Goal: Transaction & Acquisition: Book appointment/travel/reservation

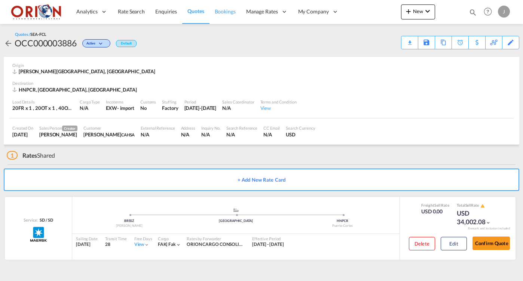
click at [221, 12] on span "Bookings" at bounding box center [225, 11] width 21 height 6
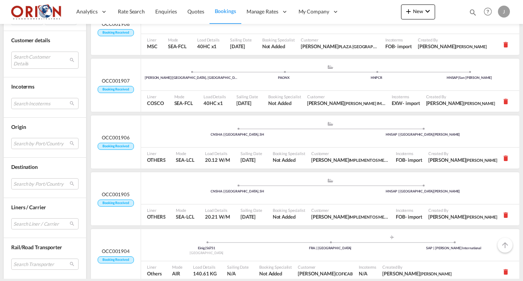
scroll to position [736, 0]
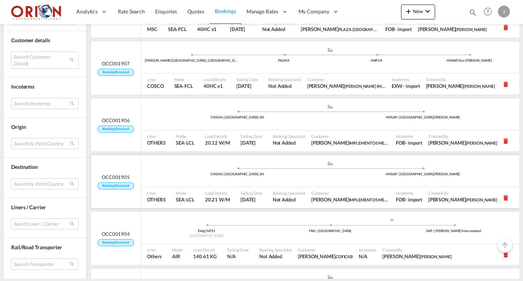
click at [276, 187] on div "Booking Specialist Not Added" at bounding box center [289, 197] width 39 height 21
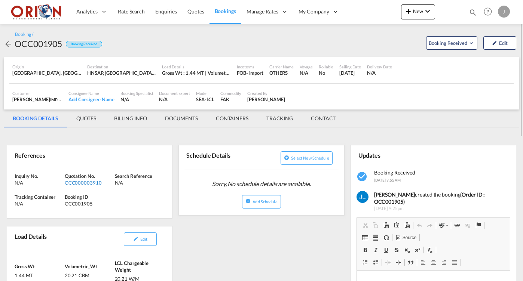
click at [91, 181] on div "OCC000003910" at bounding box center [89, 183] width 48 height 7
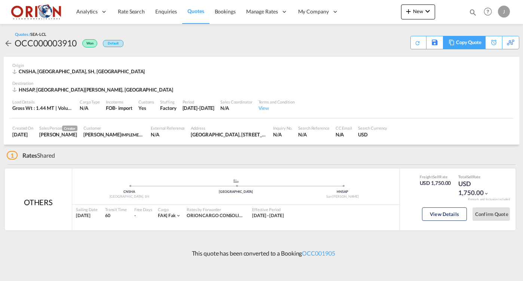
click at [474, 46] on div "Copy Quote" at bounding box center [468, 42] width 25 height 13
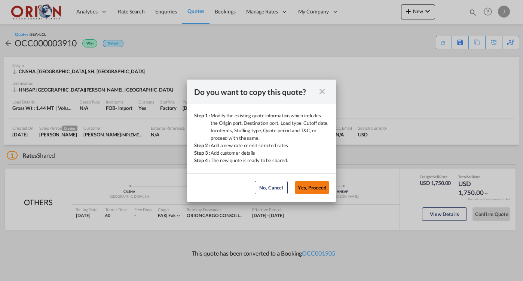
click at [297, 188] on button "Yes, Proceed" at bounding box center [312, 187] width 34 height 13
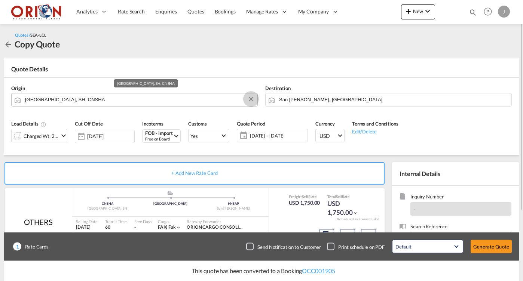
click at [253, 98] on button "Clear Input" at bounding box center [250, 99] width 11 height 11
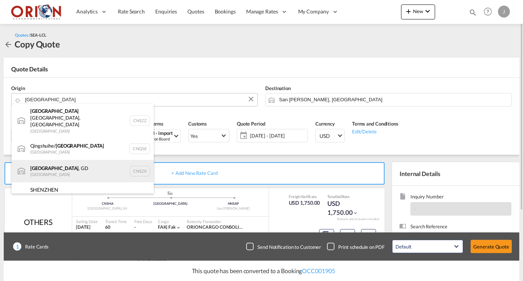
drag, startPoint x: 164, startPoint y: 125, endPoint x: 71, endPoint y: 161, distance: 100.5
click at [71, 161] on div "[GEOGRAPHIC_DATA] , GD [GEOGRAPHIC_DATA] CNSZX" at bounding box center [83, 171] width 142 height 22
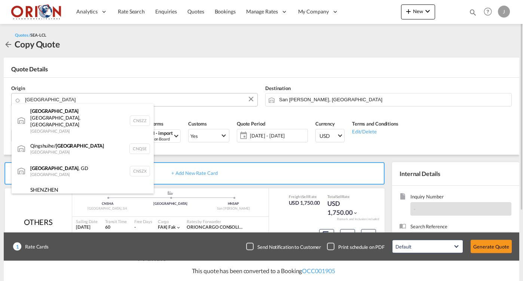
type input "[GEOGRAPHIC_DATA], GD, CNSZX"
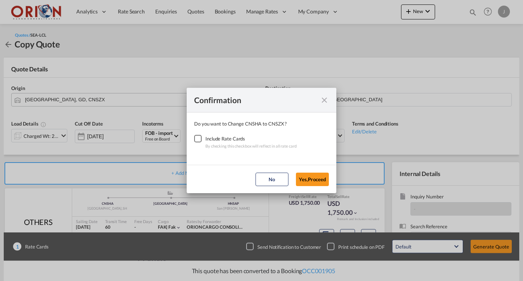
click at [200, 137] on div "Checkbox No Ink" at bounding box center [197, 138] width 7 height 7
click at [311, 178] on button "Yes,Proceed" at bounding box center [312, 179] width 33 height 13
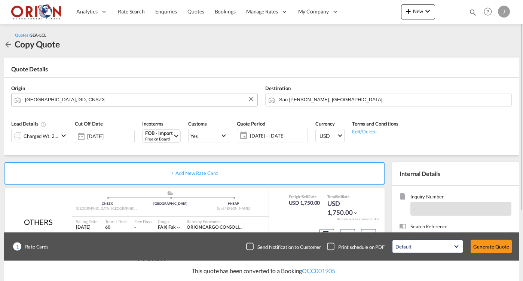
click at [287, 136] on span "[DATE] - [DATE]" at bounding box center [278, 135] width 56 height 7
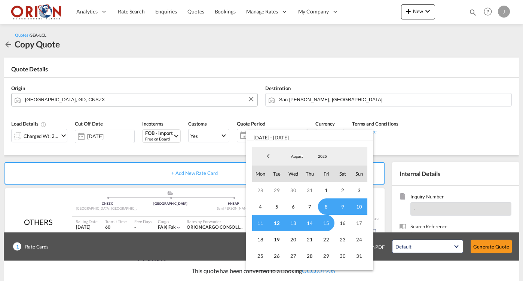
click at [325, 205] on span "8" at bounding box center [326, 207] width 16 height 16
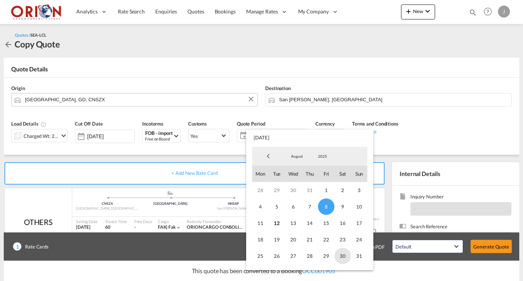
click at [334, 255] on span "30" at bounding box center [342, 256] width 16 height 16
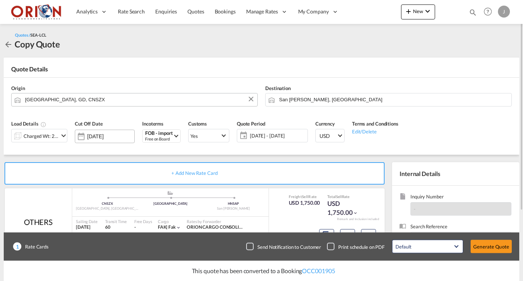
click at [97, 140] on div "[DATE]" at bounding box center [105, 136] width 60 height 13
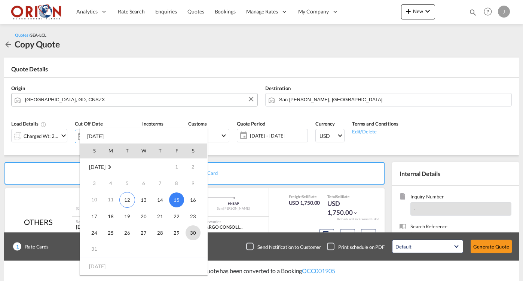
click at [193, 234] on span "30" at bounding box center [193, 233] width 15 height 15
type input "[DATE]"
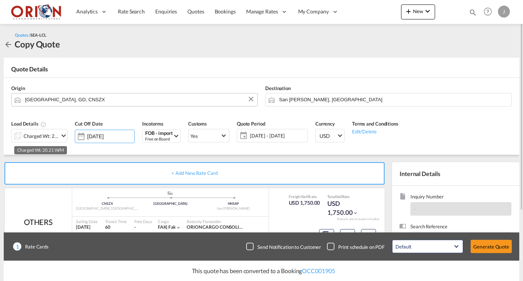
click at [46, 132] on div "Charged Wt: 20.21 W/M" at bounding box center [41, 136] width 35 height 10
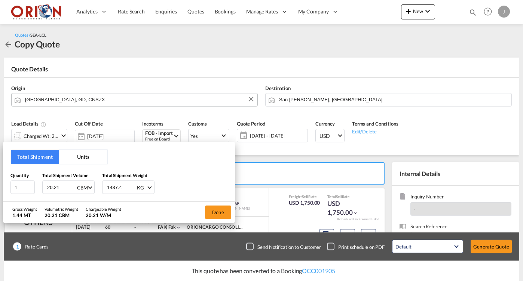
click at [111, 186] on input "1437.4" at bounding box center [121, 187] width 30 height 13
type input "430"
click at [59, 189] on input "20.21" at bounding box center [61, 187] width 30 height 13
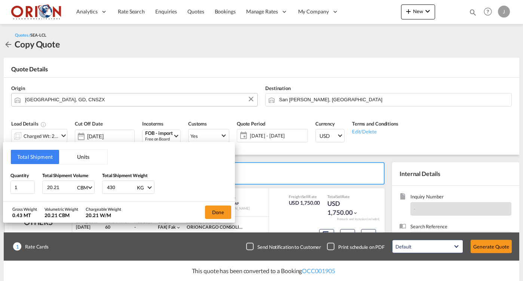
click at [59, 189] on input "20.21" at bounding box center [61, 187] width 30 height 13
type input "1"
click at [215, 212] on button "Done" at bounding box center [218, 212] width 26 height 13
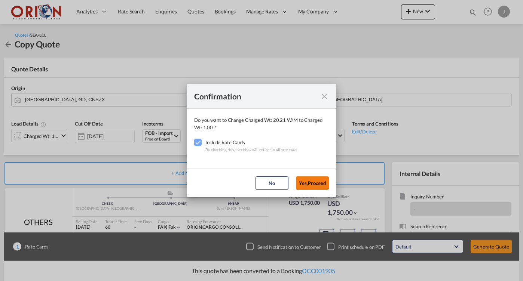
click at [312, 180] on button "Yes,Proceed" at bounding box center [312, 183] width 33 height 13
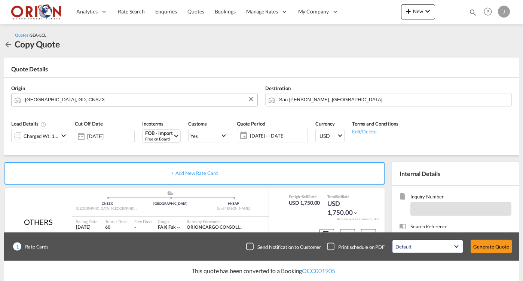
scroll to position [90, 0]
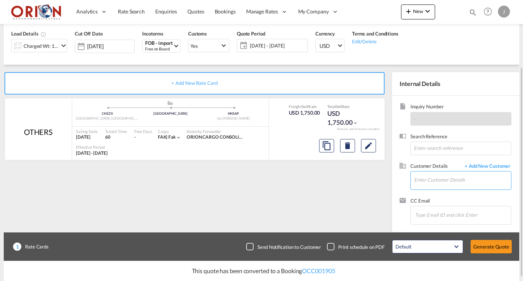
click at [420, 180] on input "Enter Customer Details" at bounding box center [462, 180] width 97 height 17
type input "m"
click at [468, 165] on span "+ Add New Customer" at bounding box center [486, 167] width 51 height 9
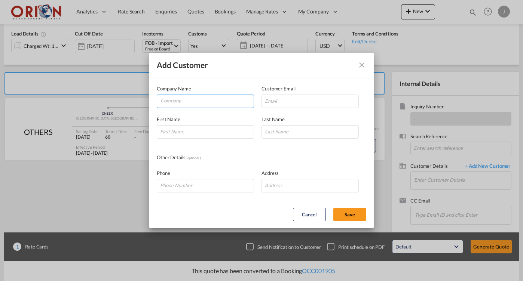
click at [206, 98] on input "Company" at bounding box center [207, 100] width 93 height 11
type input "MACOTRA"
type input "[PERSON_NAME]"
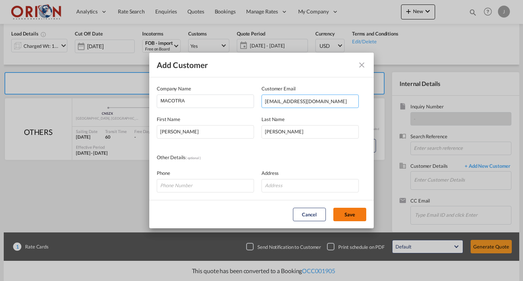
type input "[EMAIL_ADDRESS][DOMAIN_NAME]"
click at [349, 217] on button "Save" at bounding box center [349, 214] width 33 height 13
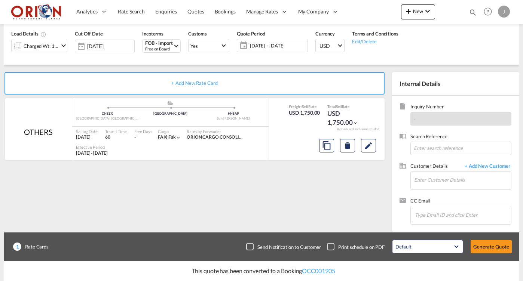
type input "MACOTRA, [PERSON_NAME], [EMAIL_ADDRESS][DOMAIN_NAME]"
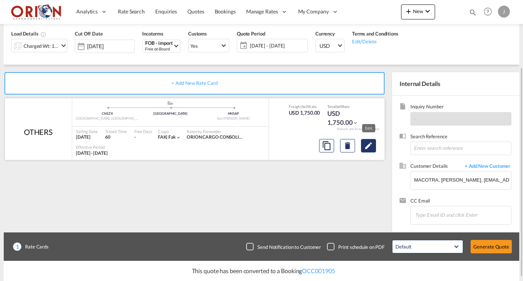
click at [372, 146] on md-icon "Edit" at bounding box center [368, 145] width 9 height 9
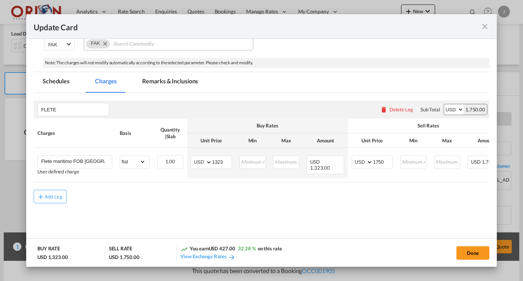
select select "flat"
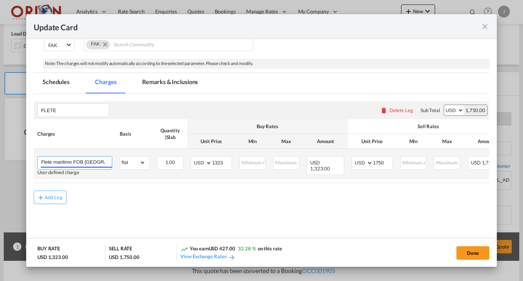
click at [99, 162] on input "Flete maritimo FOB [GEOGRAPHIC_DATA] a Almacen Fiscal [GEOGRAPHIC_DATA][PERSON_…" at bounding box center [76, 162] width 71 height 11
type input "Flete maritimo FOB SHENZHEN a Almacen Fiscal [GEOGRAPHIC_DATA][PERSON_NAME] [GE…"
click at [223, 162] on input "1323" at bounding box center [221, 162] width 19 height 11
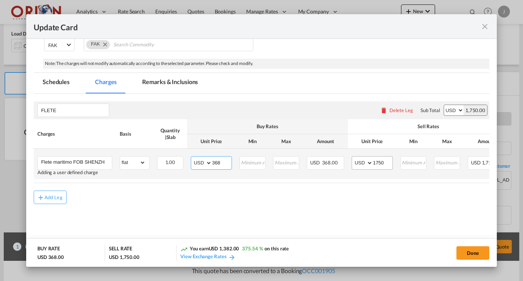
type input "368"
click at [385, 163] on input "1750" at bounding box center [382, 162] width 19 height 11
type input "6"
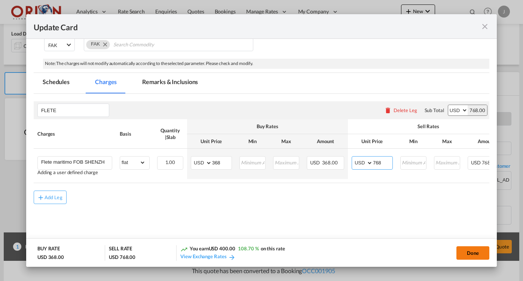
type input "768"
click at [468, 253] on button "Done" at bounding box center [472, 253] width 33 height 13
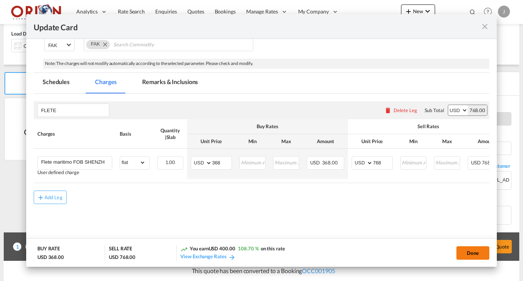
type input "[DATE]"
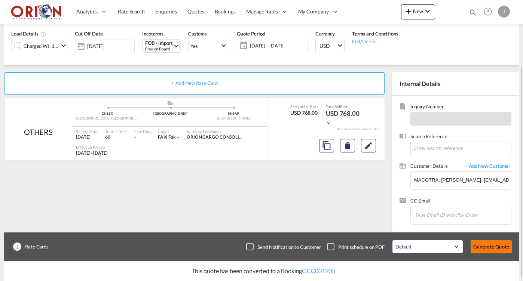
click at [483, 246] on button "Generate Quote" at bounding box center [491, 246] width 41 height 13
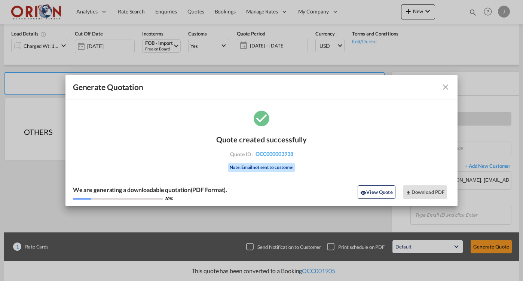
click at [447, 88] on md-icon "icon-close fg-AAA8AD cursor m-0" at bounding box center [445, 87] width 9 height 9
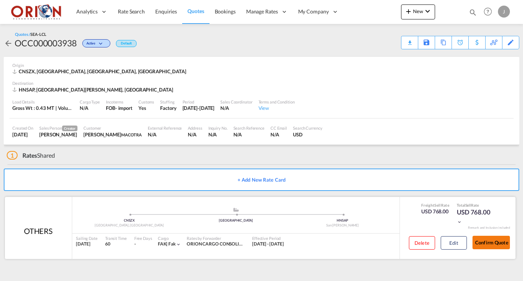
click at [496, 245] on button "Confirm Quote" at bounding box center [491, 242] width 37 height 13
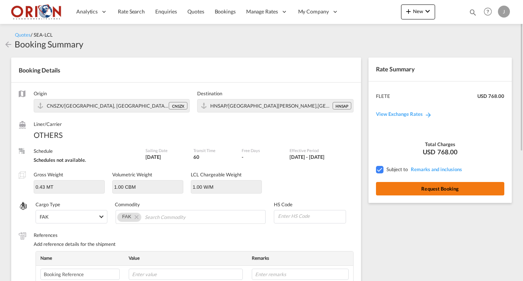
click at [449, 187] on button "Request Booking" at bounding box center [440, 188] width 128 height 13
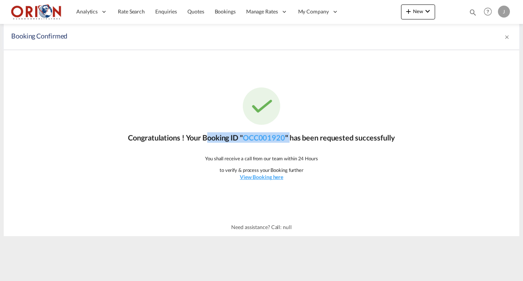
drag, startPoint x: 201, startPoint y: 136, endPoint x: 292, endPoint y: 137, distance: 90.5
click at [292, 137] on p "Congratulations ! Your Booking ID " OCC001920 " has been requested successfully" at bounding box center [261, 137] width 267 height 10
click at [197, 13] on span "Quotes" at bounding box center [195, 11] width 16 height 6
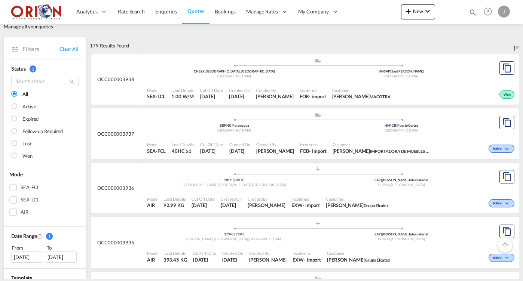
scroll to position [25, 0]
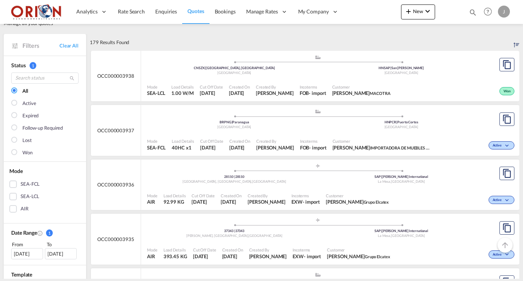
click at [268, 133] on div "Mode SEA-FCL Load Details 40HC x1 Cut Off Date [DATE] Created On [DATE] Created…" at bounding box center [330, 144] width 378 height 23
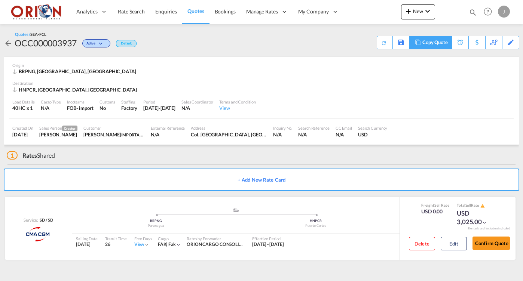
click at [437, 44] on div "Copy Quote" at bounding box center [434, 42] width 25 height 13
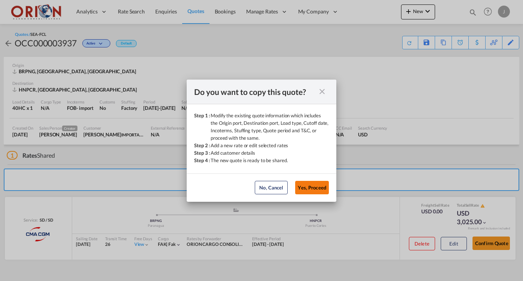
click at [317, 185] on button "Yes, Proceed" at bounding box center [312, 187] width 34 height 13
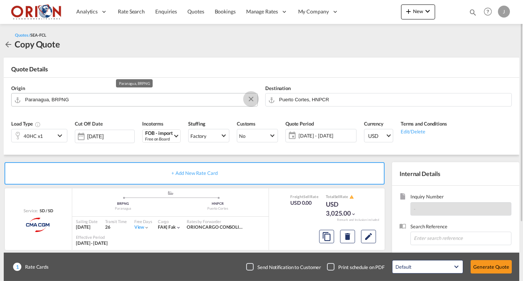
click at [251, 100] on button "Clear Input" at bounding box center [250, 99] width 11 height 11
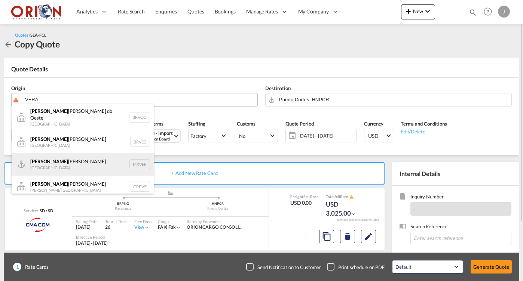
click at [56, 161] on div "[PERSON_NAME] Mexico MXVER" at bounding box center [83, 164] width 142 height 22
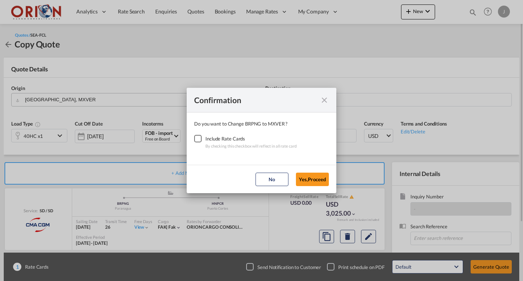
click at [197, 139] on div "Checkbox No Ink" at bounding box center [197, 138] width 7 height 7
click at [288, 177] on button "No" at bounding box center [272, 179] width 33 height 13
type input "Paranagua, BRPNG"
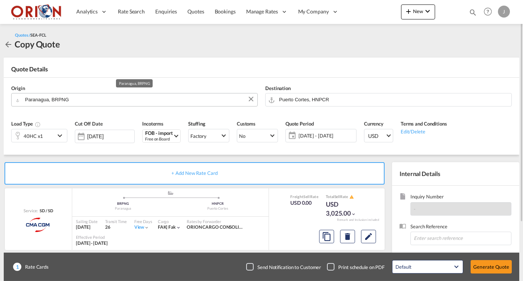
click at [250, 101] on button "Clear Input" at bounding box center [250, 99] width 11 height 11
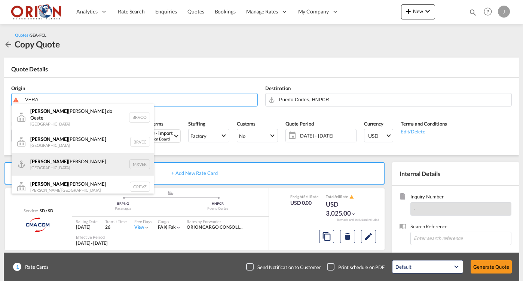
click at [87, 157] on div "[PERSON_NAME] Mexico MXVER" at bounding box center [83, 164] width 142 height 22
type input "[GEOGRAPHIC_DATA], MXVER"
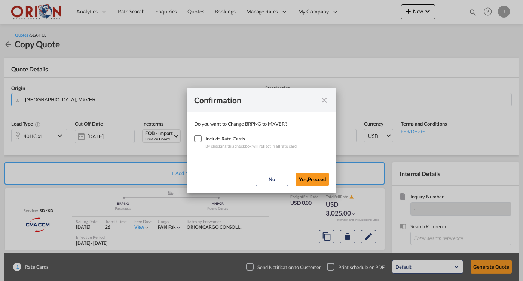
click at [202, 141] on div "Checkbox No Ink" at bounding box center [197, 138] width 7 height 7
click at [305, 178] on button "Yes,Proceed" at bounding box center [312, 179] width 33 height 13
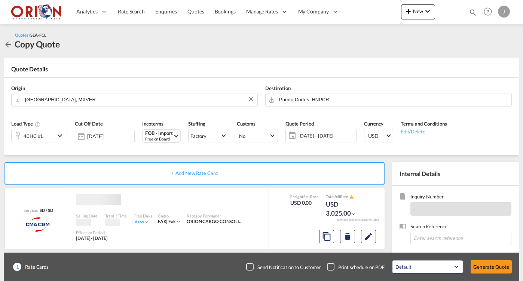
click at [306, 132] on span "[DATE] - [DATE]" at bounding box center [327, 135] width 56 height 7
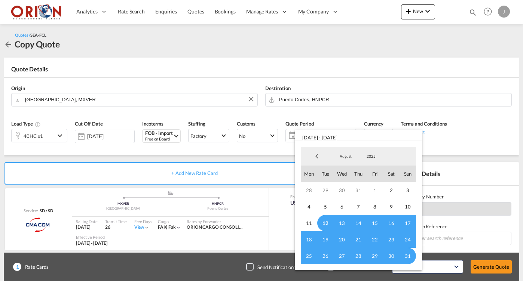
click at [325, 221] on span "12" at bounding box center [325, 223] width 16 height 16
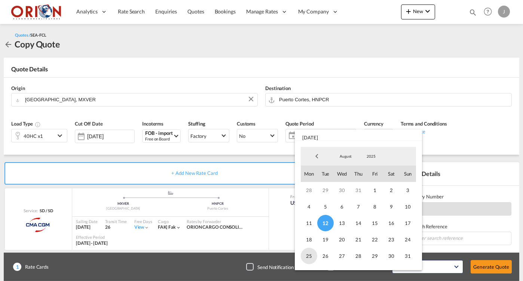
click at [306, 255] on span "25" at bounding box center [309, 256] width 16 height 16
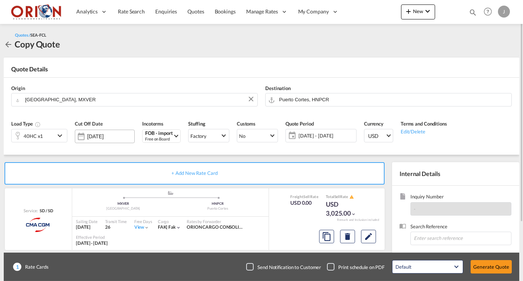
click at [111, 140] on div "[DATE]" at bounding box center [105, 136] width 60 height 13
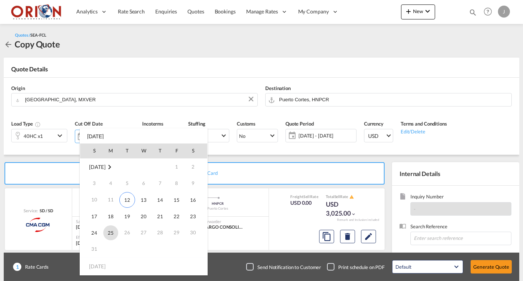
click at [106, 230] on span "25" at bounding box center [110, 233] width 15 height 15
type input "[DATE]"
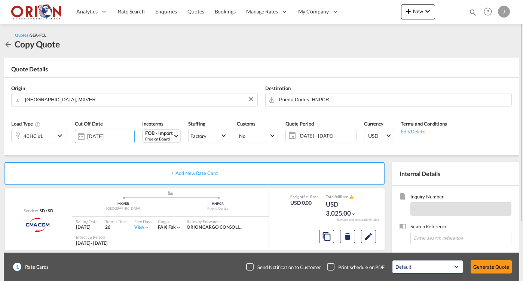
click at [52, 136] on div "40HC x1" at bounding box center [33, 135] width 43 height 13
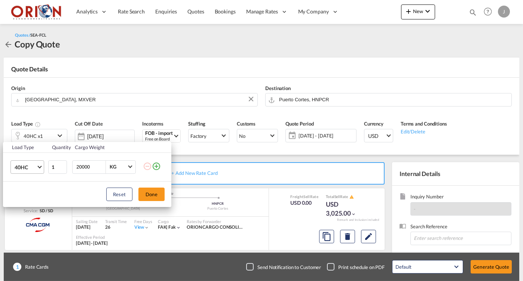
click at [43, 167] on md-select-value "40HC" at bounding box center [29, 167] width 30 height 13
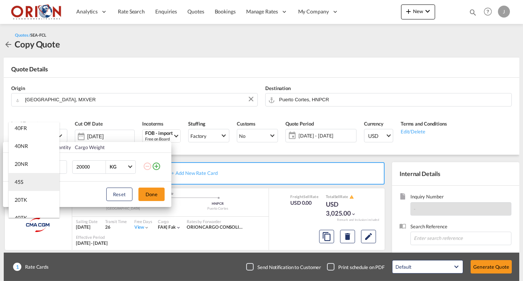
scroll to position [171, 0]
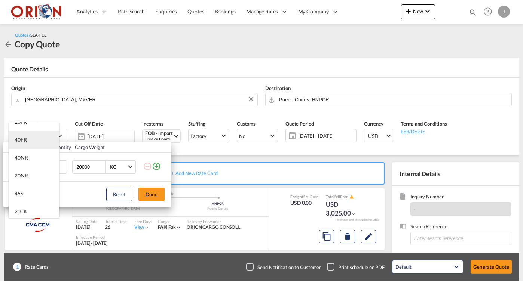
click at [27, 144] on md-option "40FR" at bounding box center [34, 140] width 51 height 18
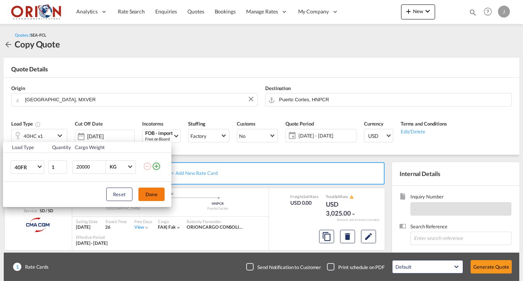
click at [155, 195] on button "Done" at bounding box center [151, 194] width 26 height 13
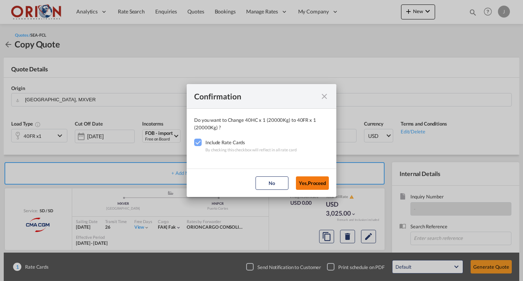
click at [317, 185] on button "Yes,Proceed" at bounding box center [312, 183] width 33 height 13
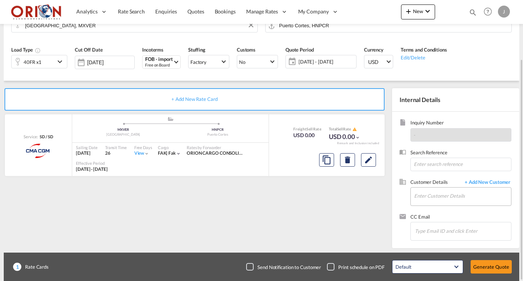
scroll to position [0, 0]
click at [434, 189] on input "Enter Customer Details" at bounding box center [462, 196] width 97 height 17
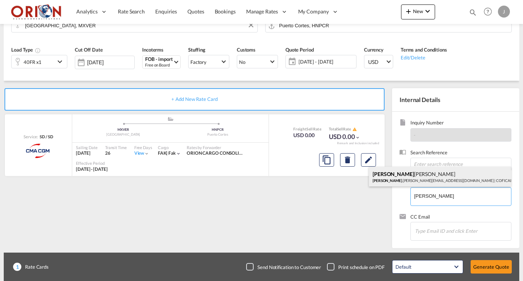
click at [418, 181] on div "[PERSON_NAME] [PERSON_NAME] .[PERSON_NAME][EMAIL_ADDRESS][DOMAIN_NAME] | COFICAB" at bounding box center [440, 177] width 142 height 20
type input "COFICAB, [PERSON_NAME] Rivera, [EMAIL_ADDRESS][PERSON_NAME][DOMAIN_NAME]"
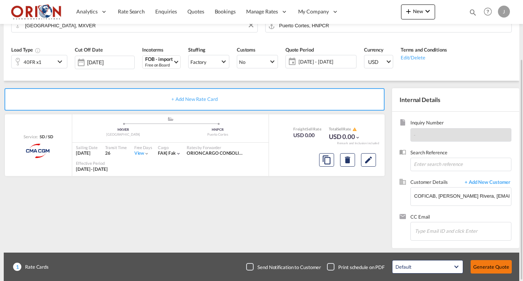
click at [476, 269] on button "Generate Quote" at bounding box center [491, 266] width 41 height 13
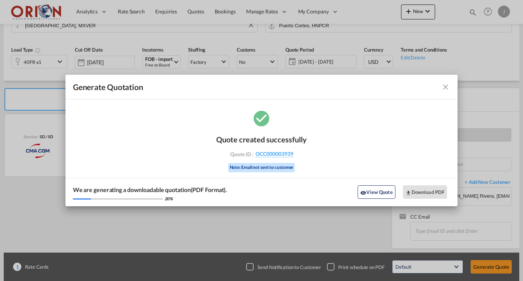
click at [444, 91] on md-icon "icon-close fg-AAA8AD cursor m-0" at bounding box center [445, 87] width 9 height 9
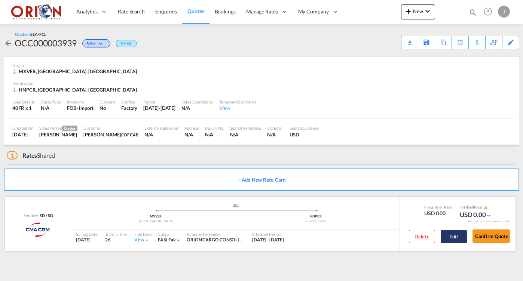
click at [448, 235] on button "Edit" at bounding box center [454, 236] width 26 height 13
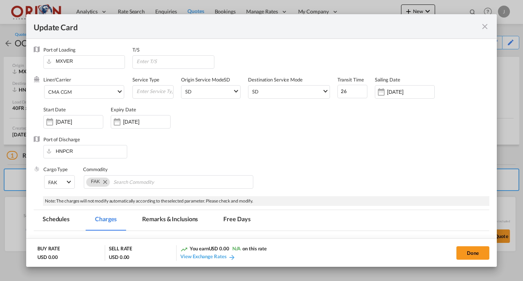
scroll to position [117, 0]
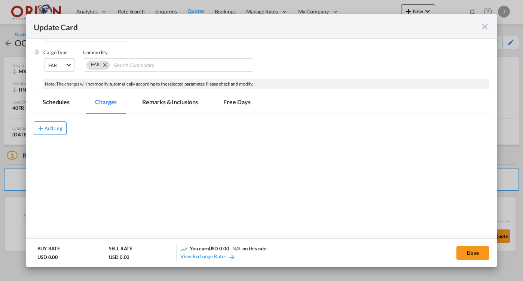
click at [60, 128] on div "Add Leg" at bounding box center [54, 128] width 18 height 4
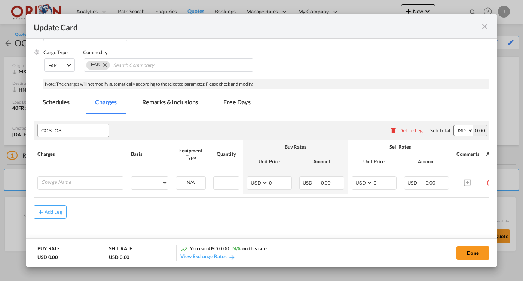
type input "COSTOS"
click at [138, 177] on select "per equipment per container per B/L per shipping bill per shipment per pallet p…" at bounding box center [149, 183] width 37 height 12
select select "per equipment"
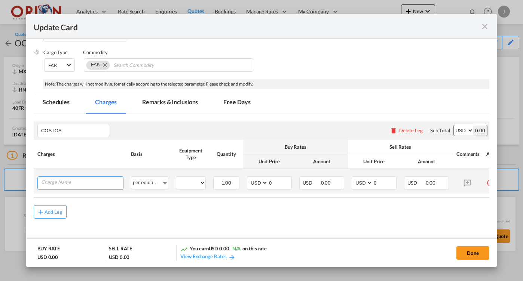
click at [112, 181] on input "Charge Name" at bounding box center [82, 182] width 82 height 11
select select "40FR"
click at [107, 184] on input "Charge Name" at bounding box center [82, 182] width 82 height 11
type input "Flete maritimo FOB [GEOGRAPHIC_DATA] a [GEOGRAPHIC_DATA]"
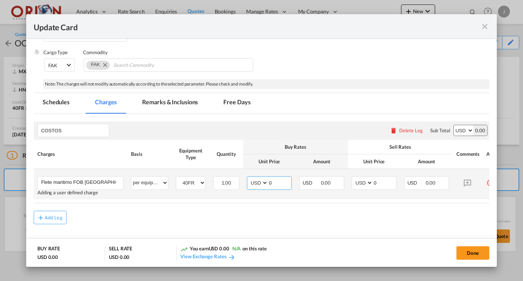
click at [280, 182] on input "0" at bounding box center [279, 182] width 23 height 11
click at [466, 185] on md-icon "Update Card Port ..." at bounding box center [467, 183] width 13 height 13
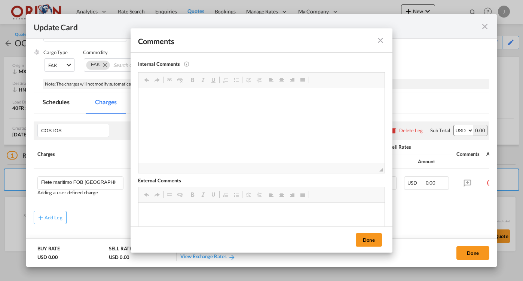
scroll to position [0, 0]
click at [222, 111] on html "2250 + 350 + 75 =2,675" at bounding box center [261, 99] width 246 height 23
click at [168, 99] on p "2250 + 350 + 75 =2,675" at bounding box center [261, 100] width 231 height 8
click at [183, 111] on p "2675 +" at bounding box center [261, 113] width 231 height 8
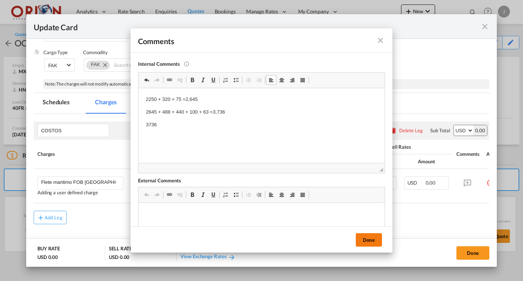
click at [373, 240] on button "Done" at bounding box center [369, 239] width 26 height 13
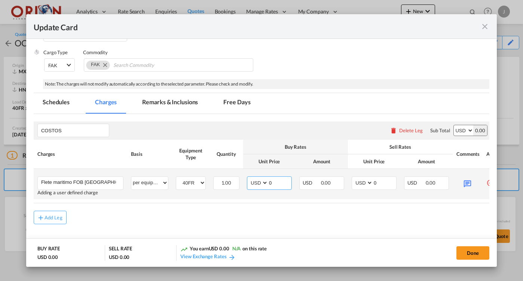
click at [278, 185] on input "0" at bounding box center [279, 182] width 23 height 11
click at [461, 186] on div "Update Card Port ..." at bounding box center [467, 183] width 22 height 13
click at [465, 184] on md-icon "Update Card Port ..." at bounding box center [467, 183] width 13 height 13
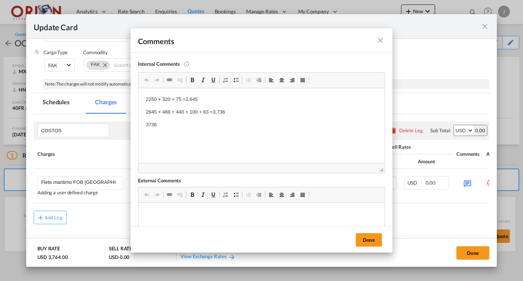
click at [424, 213] on div "Comments Internal Comments This comments only visible for internal user and wil…" at bounding box center [261, 140] width 523 height 281
click at [375, 239] on button "Done" at bounding box center [369, 239] width 26 height 13
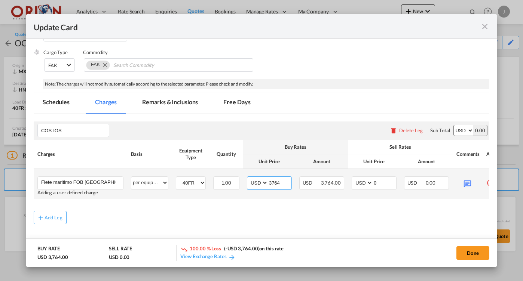
click at [289, 182] on input "3764" at bounding box center [279, 182] width 23 height 11
type input "3736"
click at [388, 179] on input "0" at bounding box center [384, 182] width 23 height 11
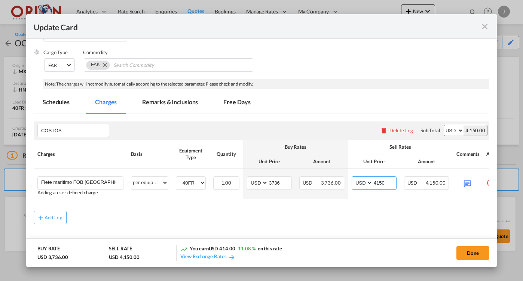
type input "4150"
click at [233, 97] on md-tab-item "Free Days" at bounding box center [236, 103] width 45 height 21
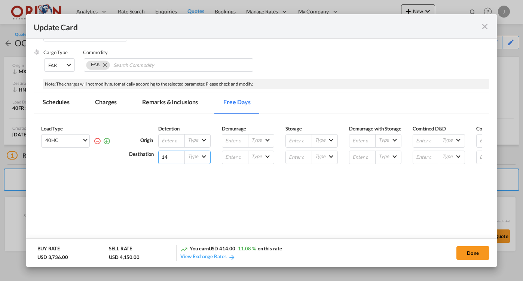
click at [172, 164] on input "14" at bounding box center [172, 157] width 26 height 13
click at [169, 103] on md-tab-item "Remarks & Inclusions" at bounding box center [170, 103] width 74 height 21
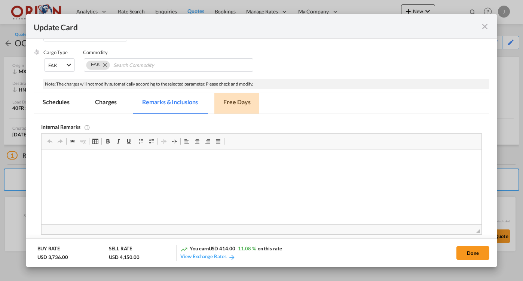
click at [226, 103] on md-tab-item "Free Days" at bounding box center [236, 103] width 45 height 21
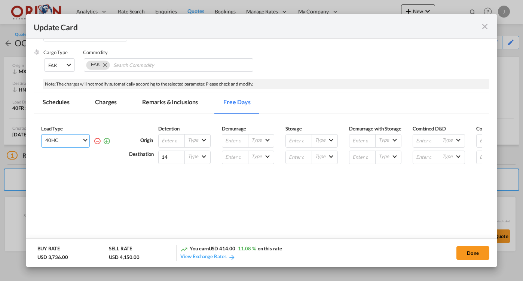
click at [80, 143] on span "40HC" at bounding box center [63, 140] width 37 height 7
click at [70, 178] on md-option "40FR" at bounding box center [67, 177] width 51 height 18
click at [158, 101] on md-tab-item "Remarks & Inclusions" at bounding box center [170, 103] width 74 height 21
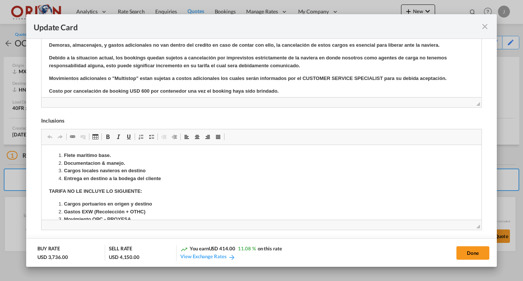
scroll to position [8, 0]
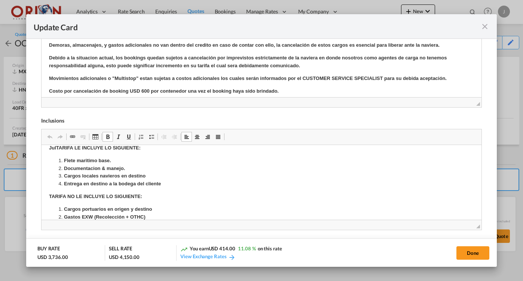
click at [135, 161] on li "Flete maritimo base." at bounding box center [261, 161] width 395 height 8
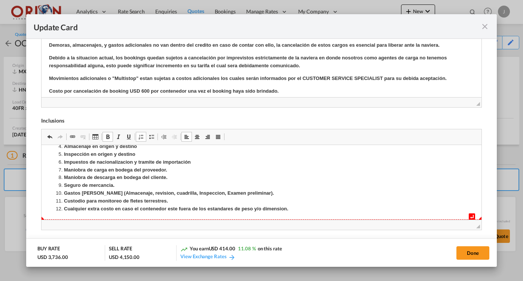
scroll to position [0, 0]
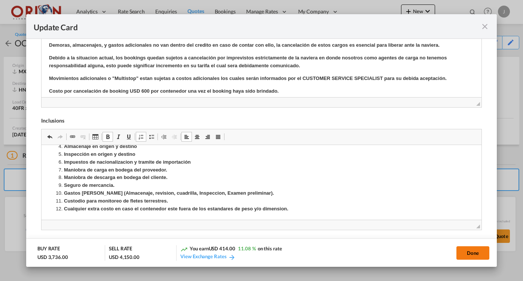
click at [470, 251] on button "Done" at bounding box center [472, 253] width 33 height 13
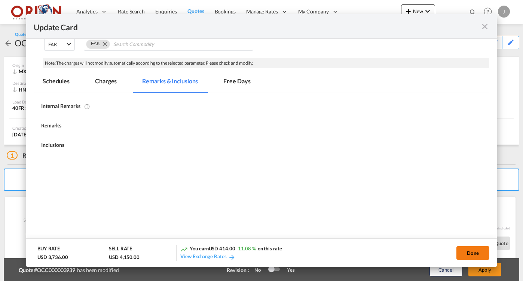
type input "[DATE]"
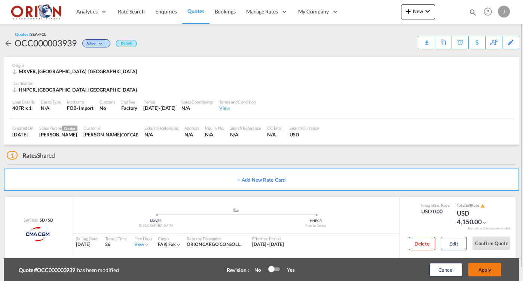
click at [473, 269] on button "Apply" at bounding box center [484, 269] width 33 height 13
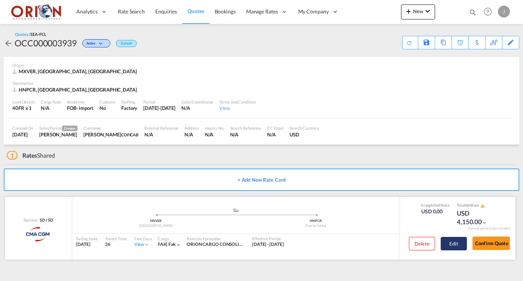
click at [453, 242] on button "Edit" at bounding box center [454, 243] width 26 height 13
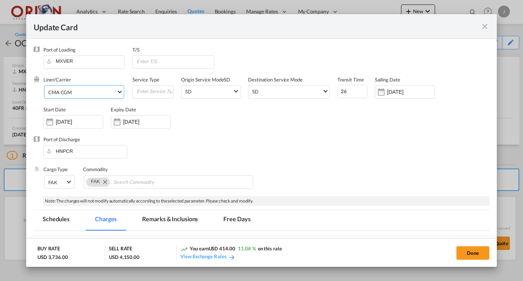
click at [79, 96] on md-select-value "CMA CGM" at bounding box center [86, 92] width 76 height 12
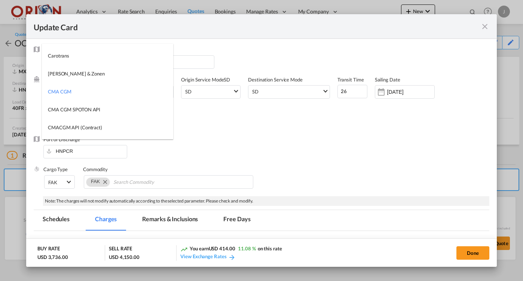
type md-option "17"
type md-option "46"
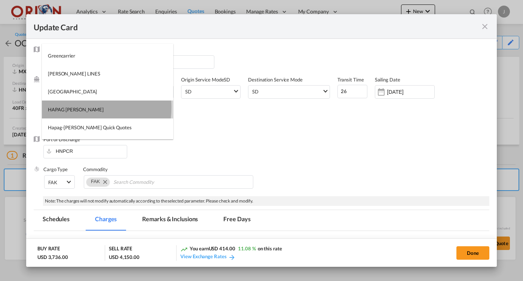
click at [78, 108] on div "HAPAG [PERSON_NAME]" at bounding box center [76, 109] width 56 height 7
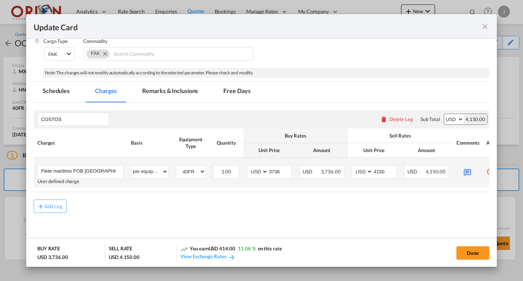
scroll to position [3, 0]
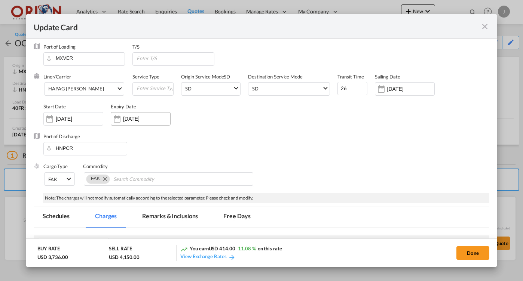
click at [153, 122] on input "[DATE]" at bounding box center [146, 119] width 47 height 6
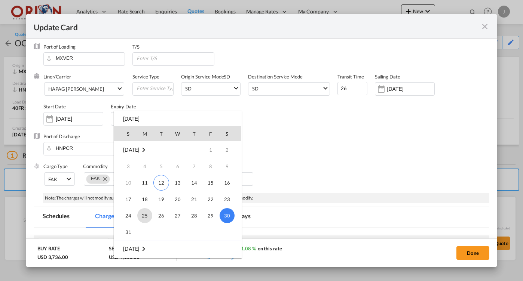
click at [140, 214] on span "25" at bounding box center [144, 215] width 15 height 15
type input "[DATE]"
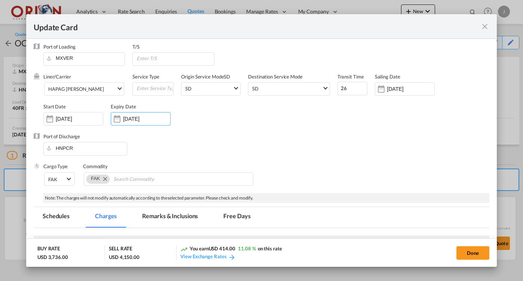
click at [409, 85] on div "[DATE]" at bounding box center [405, 88] width 60 height 13
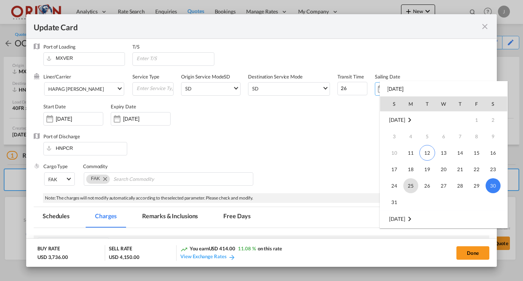
click at [415, 184] on span "25" at bounding box center [410, 185] width 15 height 15
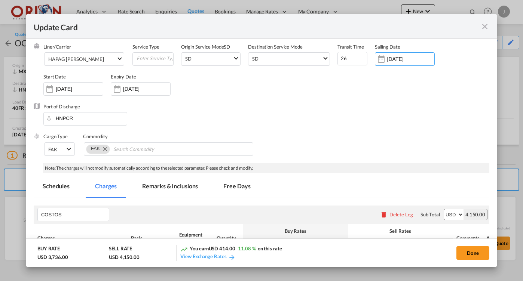
scroll to position [69, 0]
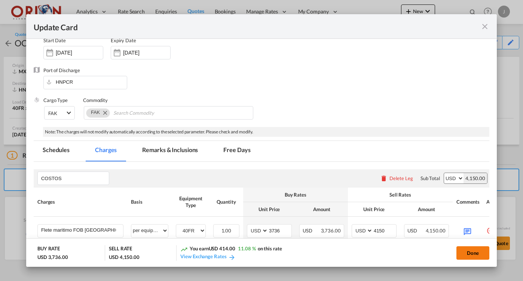
click at [473, 255] on button "Done" at bounding box center [472, 253] width 33 height 13
type input "[DATE]"
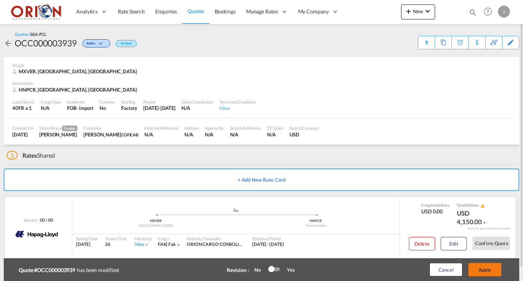
click at [478, 270] on button "Apply" at bounding box center [484, 269] width 33 height 13
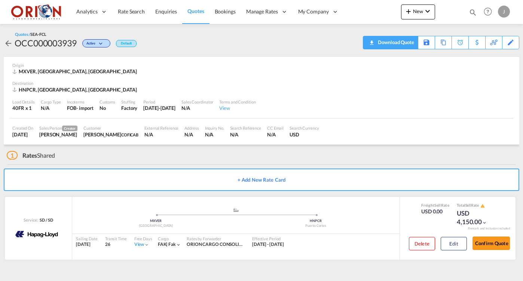
click at [405, 44] on div "Download Quote" at bounding box center [395, 42] width 38 height 12
click at [450, 241] on button "Edit" at bounding box center [454, 243] width 26 height 13
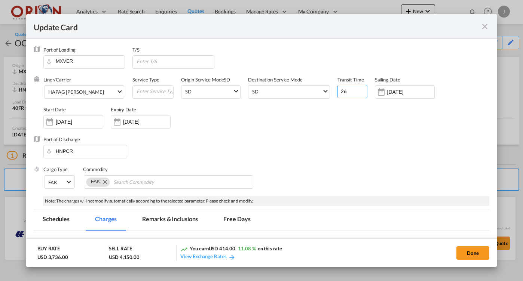
click at [346, 91] on input "26" at bounding box center [352, 91] width 30 height 13
type input "9"
drag, startPoint x: 482, startPoint y: 263, endPoint x: 466, endPoint y: 253, distance: 18.9
click at [466, 253] on button "Done" at bounding box center [472, 253] width 33 height 13
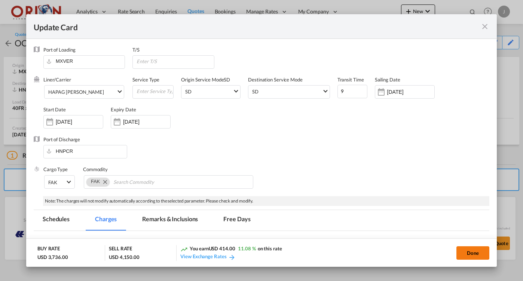
type input "[DATE]"
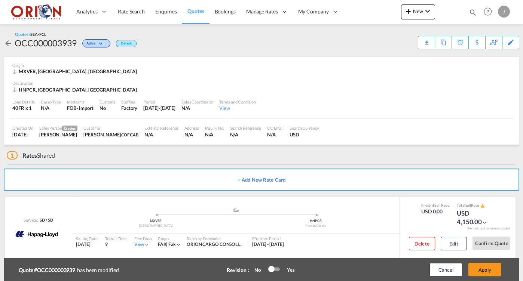
click at [467, 248] on button "Done" at bounding box center [466, 247] width 2 height 1
click at [479, 269] on button "Apply" at bounding box center [484, 269] width 33 height 13
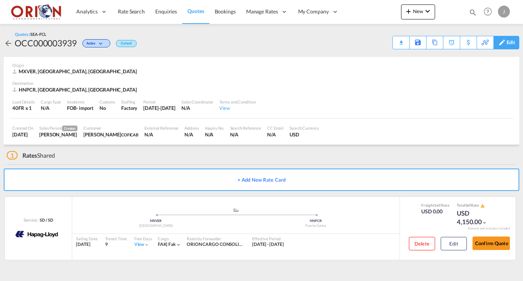
click at [515, 48] on div "Edit" at bounding box center [511, 42] width 9 height 13
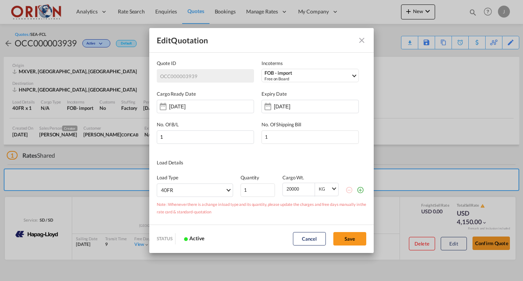
scroll to position [0, 0]
click at [291, 108] on input "[DATE]" at bounding box center [297, 107] width 47 height 6
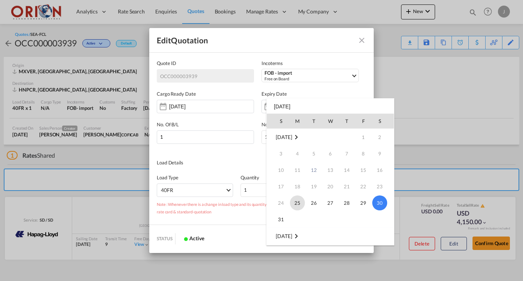
click at [299, 202] on span "25" at bounding box center [297, 203] width 15 height 15
type input "[DATE]"
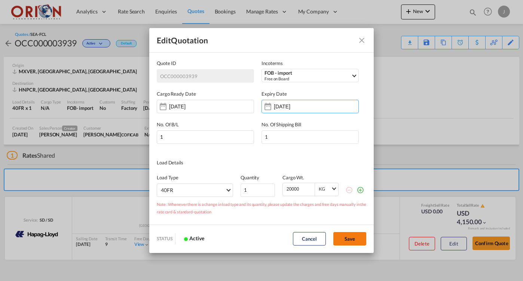
click at [350, 239] on button "Save" at bounding box center [349, 238] width 33 height 13
type input "[DATE]"
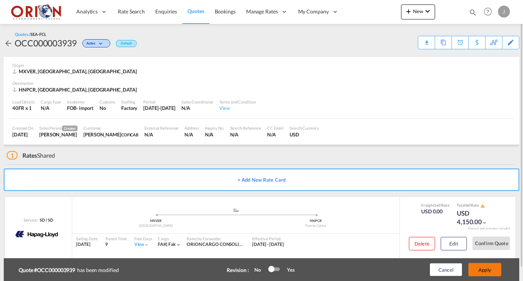
click at [473, 269] on button "Apply" at bounding box center [484, 269] width 33 height 13
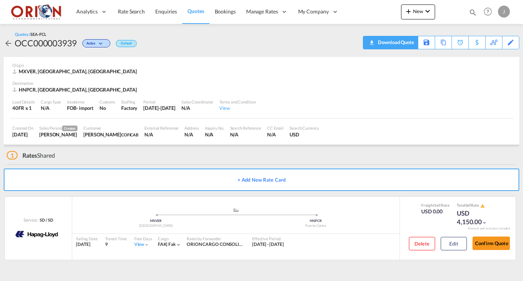
click at [412, 48] on div "Download Quote" at bounding box center [395, 42] width 38 height 12
click at [458, 245] on button "Edit" at bounding box center [454, 243] width 26 height 13
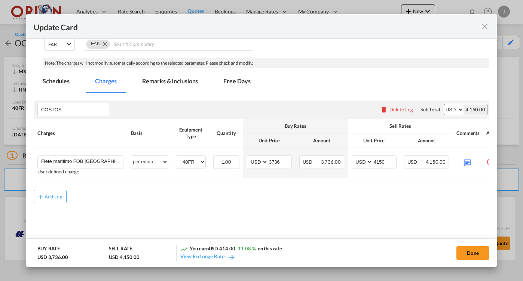
scroll to position [137, 0]
click at [174, 91] on md-tab-item "Remarks & Inclusions" at bounding box center [170, 83] width 74 height 21
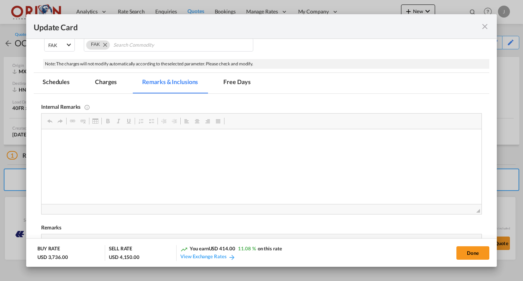
scroll to position [0, 0]
click at [113, 82] on md-tab-item "Charges" at bounding box center [106, 83] width 40 height 21
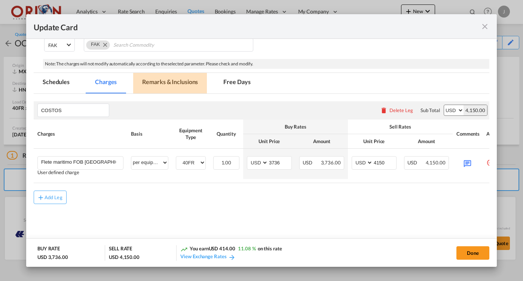
drag, startPoint x: 163, startPoint y: 89, endPoint x: 182, endPoint y: 208, distance: 120.1
click at [163, 89] on md-tab-item "Remarks & Inclusions" at bounding box center [170, 83] width 74 height 21
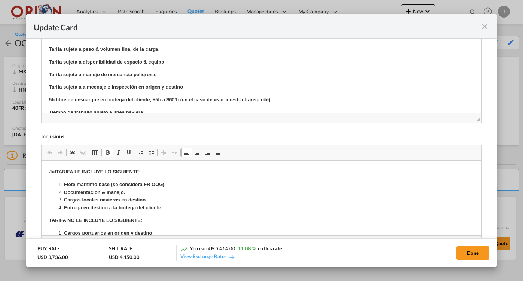
scroll to position [358, 0]
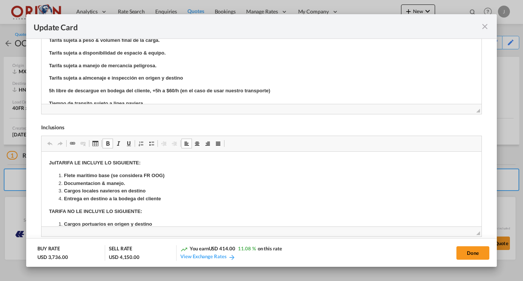
click at [149, 201] on strong "Entrega en destino a la bodega del cliente" at bounding box center [112, 199] width 97 height 6
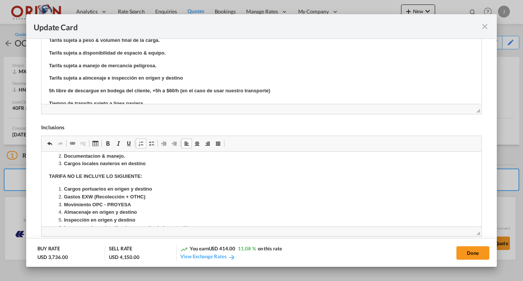
scroll to position [49, 0]
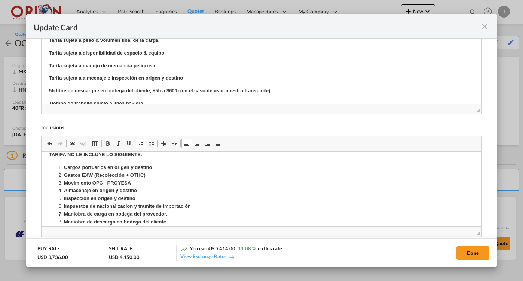
click at [159, 165] on li "Cargos portuarios en origen y destino" at bounding box center [261, 168] width 395 height 8
click at [153, 165] on strong "Cargos portuarios en origen y destinoEntrega en destino a la bodega del cliente" at bounding box center [156, 168] width 185 height 6
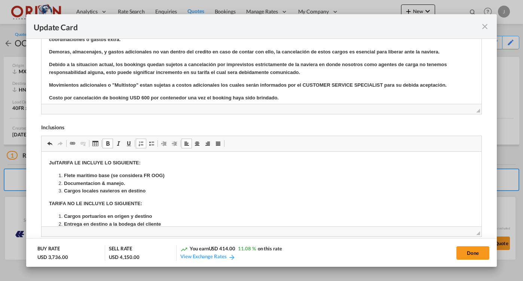
scroll to position [94, 0]
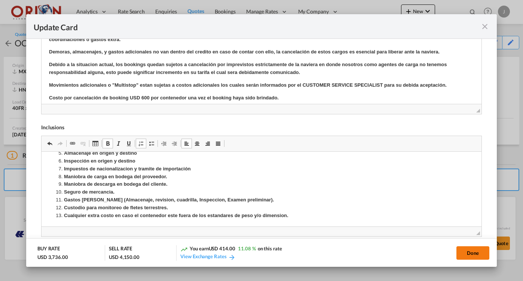
click at [469, 256] on button "Done" at bounding box center [472, 253] width 33 height 13
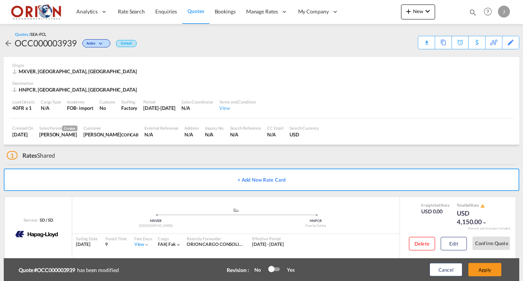
type input "[DATE]"
click at [479, 269] on button "Apply" at bounding box center [484, 269] width 33 height 13
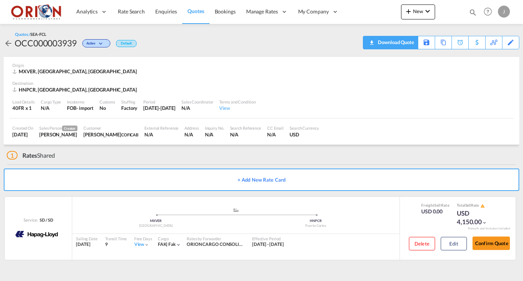
click at [409, 43] on div "Download Quote" at bounding box center [395, 42] width 38 height 12
click at [190, 10] on span "Quotes" at bounding box center [195, 11] width 16 height 6
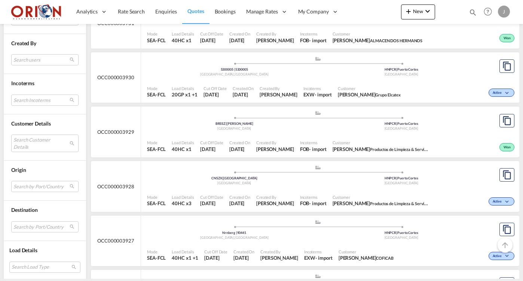
scroll to position [515, 0]
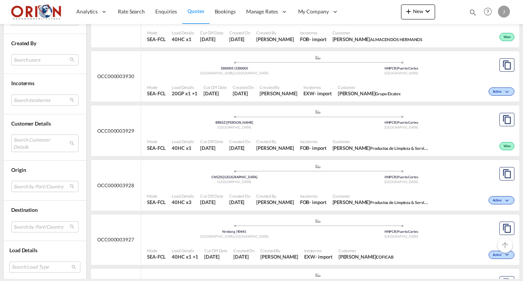
click at [211, 125] on div "[GEOGRAPHIC_DATA]" at bounding box center [234, 127] width 167 height 5
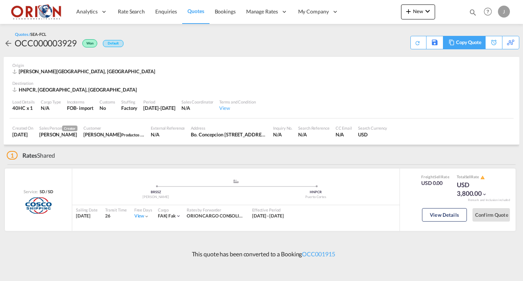
click at [471, 44] on div "Copy Quote" at bounding box center [468, 42] width 25 height 13
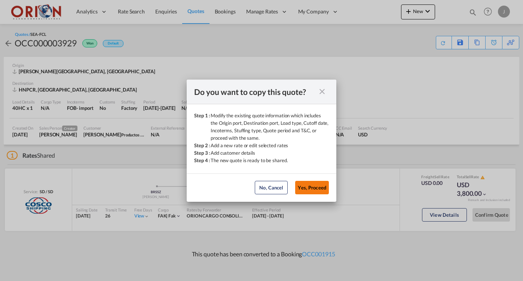
click at [311, 187] on button "Yes, Proceed" at bounding box center [312, 187] width 34 height 13
